Goal: Task Accomplishment & Management: Use online tool/utility

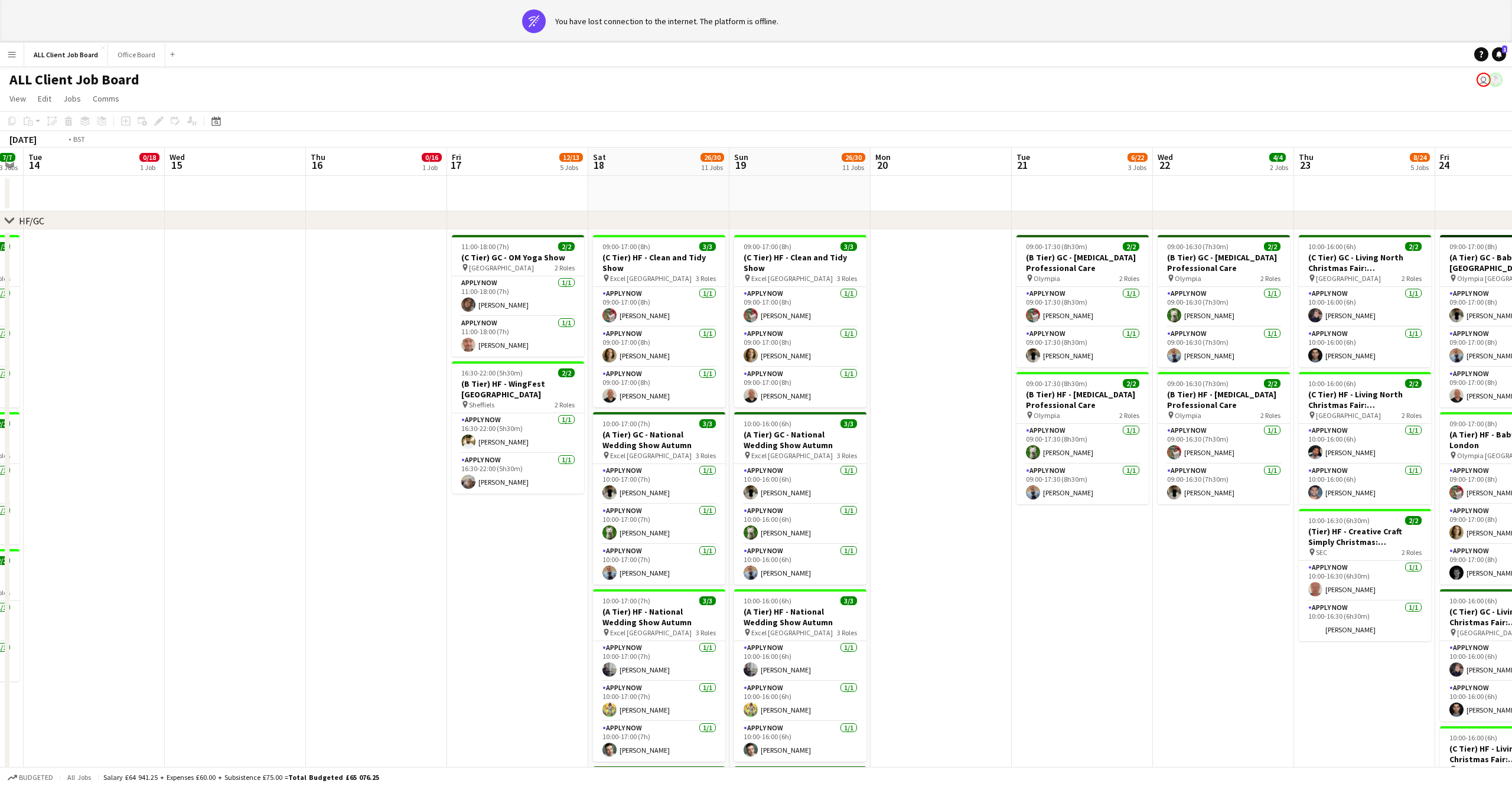
scroll to position [0, 282]
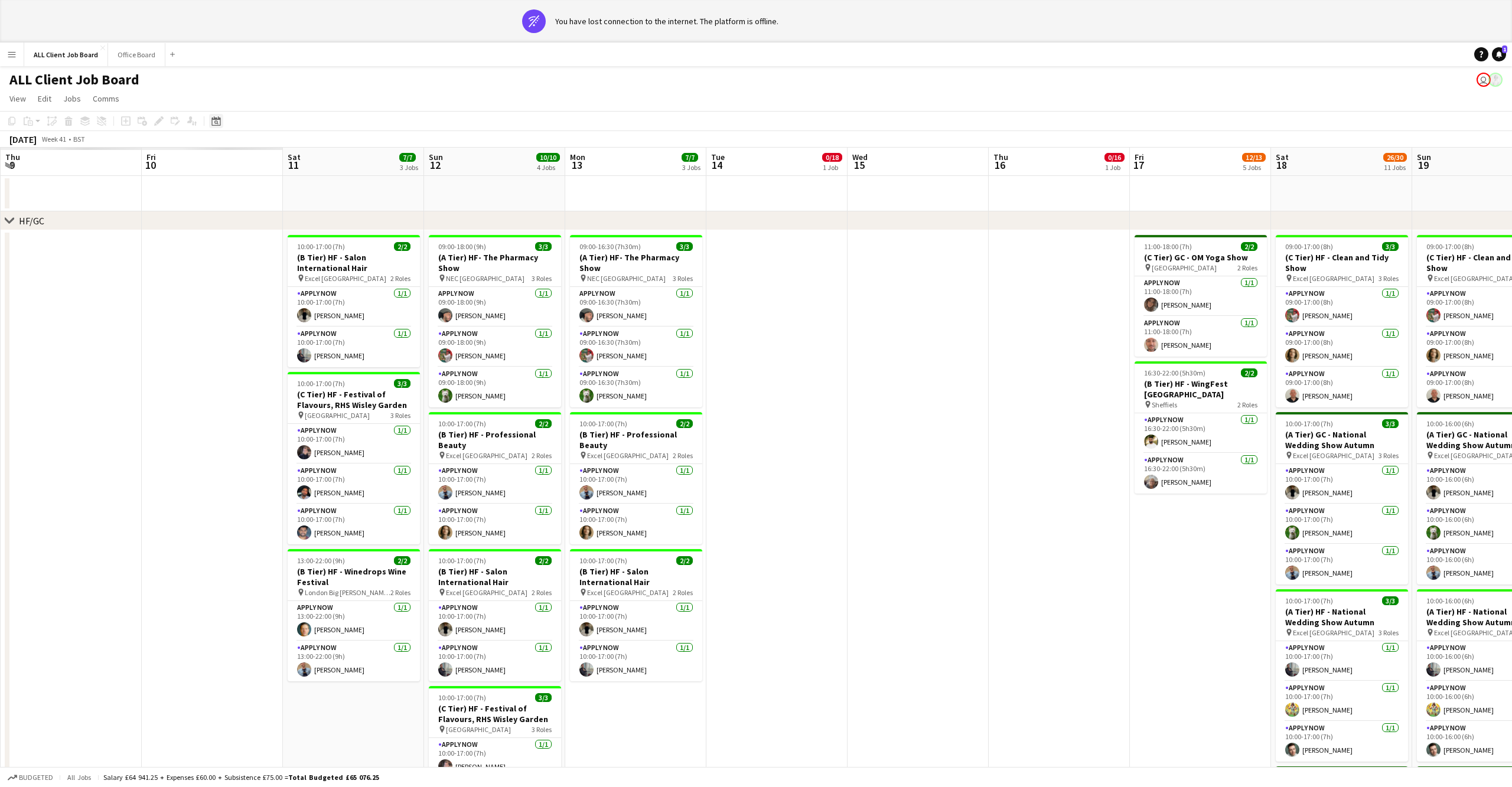
click at [222, 123] on div "Date picker" at bounding box center [216, 121] width 14 height 14
click at [310, 292] on button "[DATE]" at bounding box center [299, 295] width 34 height 19
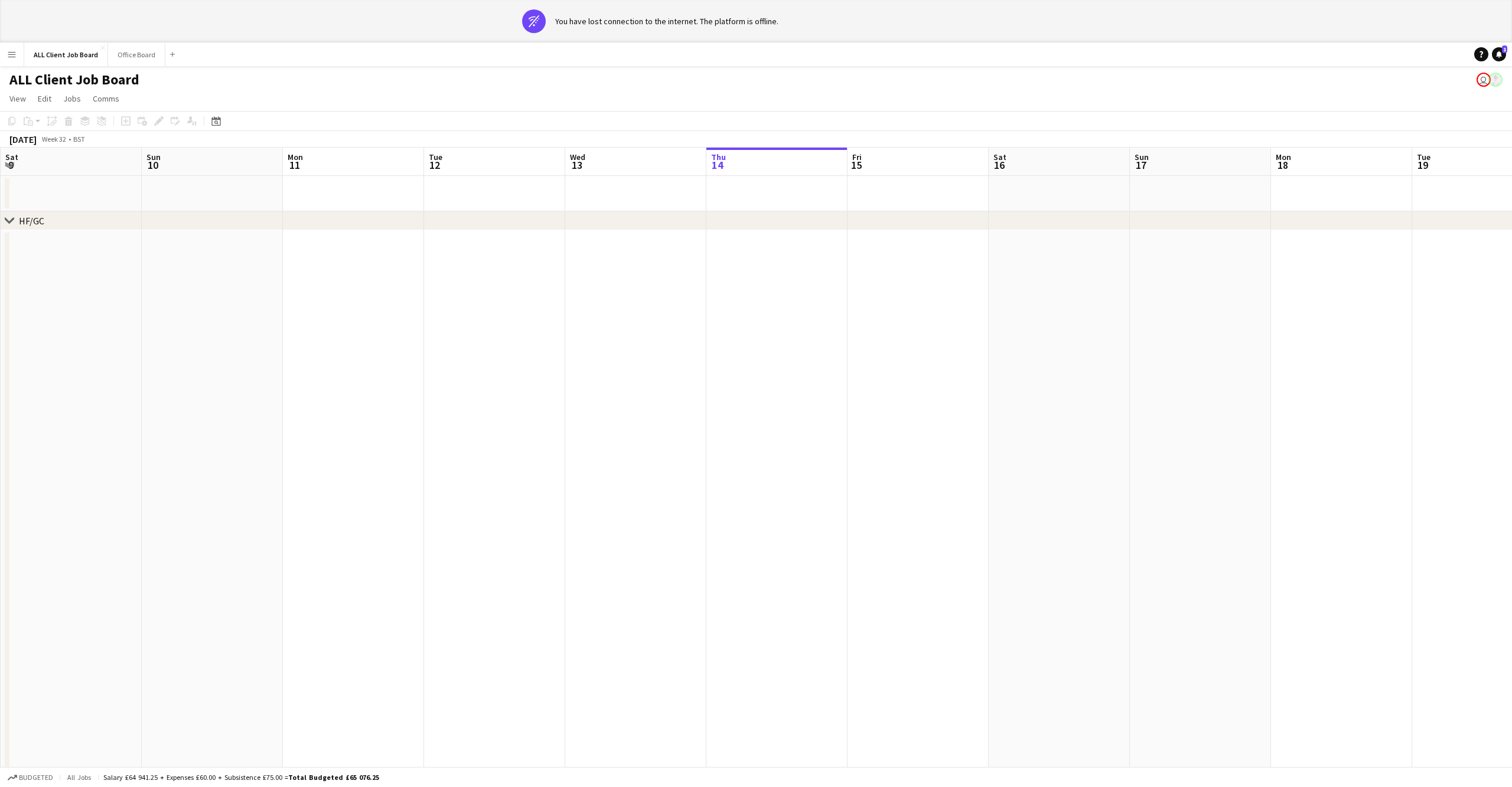
scroll to position [0, 405]
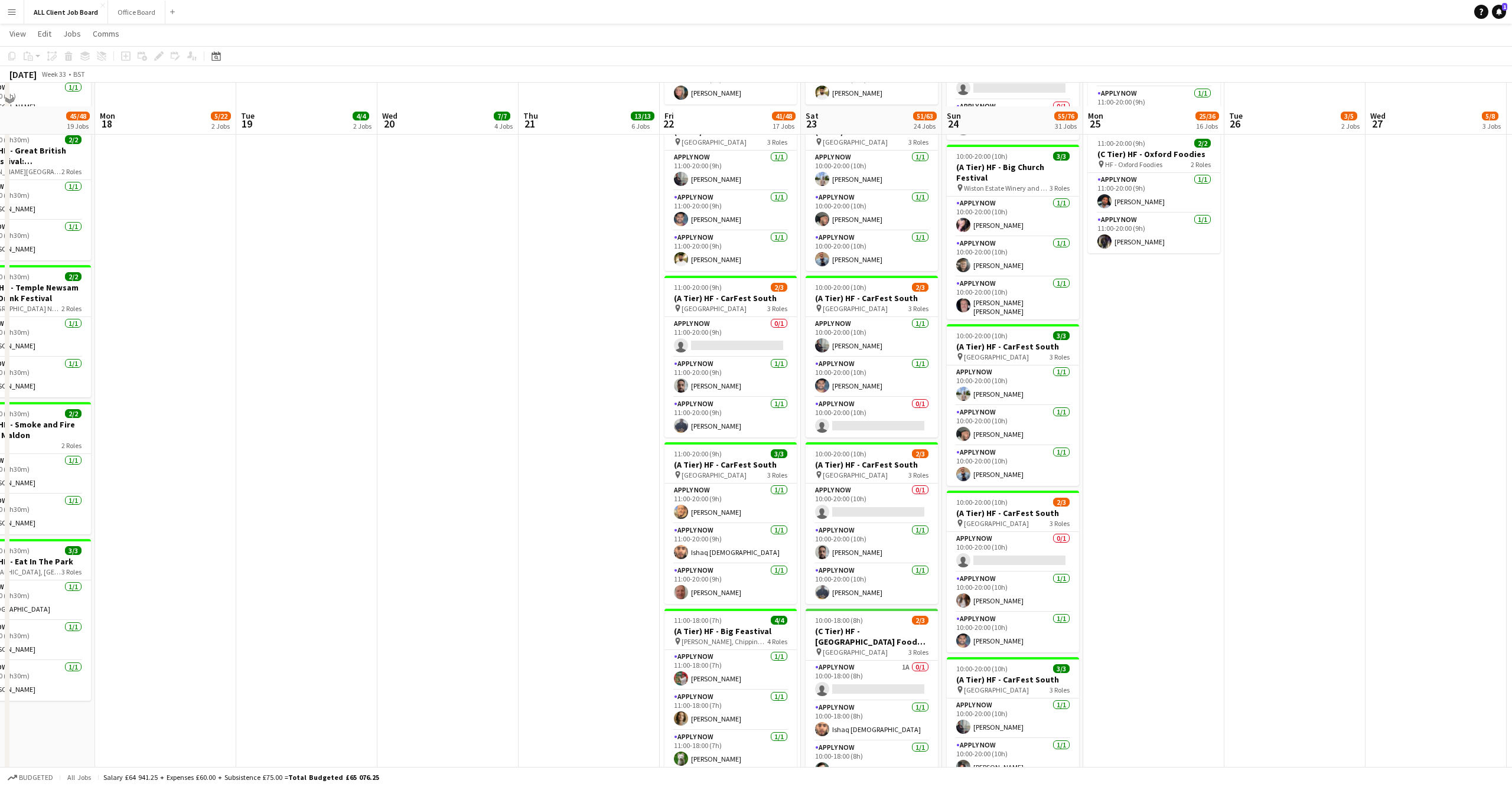
scroll to position [1595, 0]
